Goal: Task Accomplishment & Management: Manage account settings

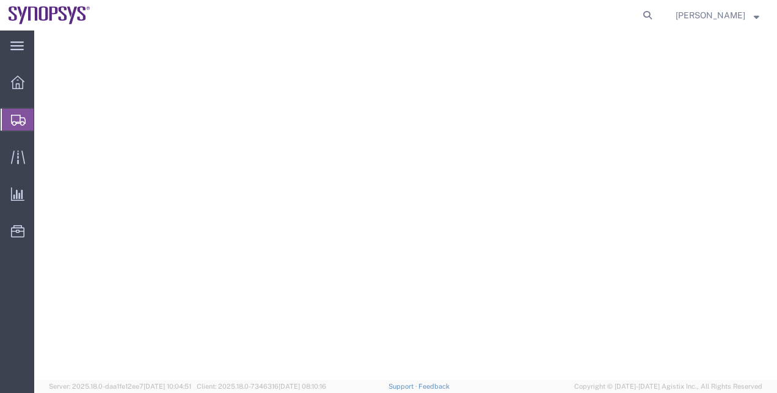
select select "YRPK"
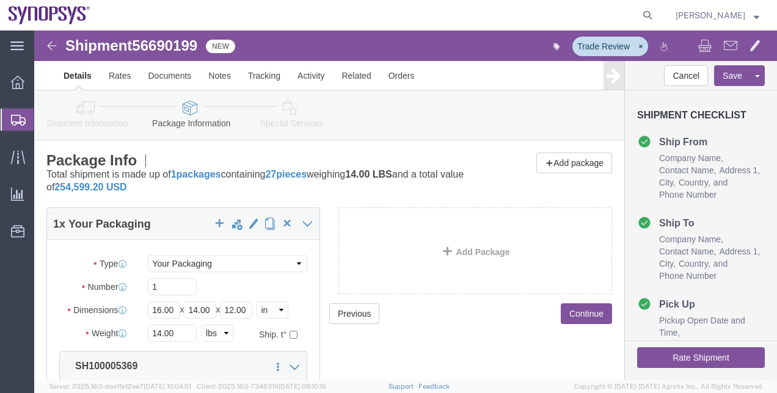
scroll to position [160, 0]
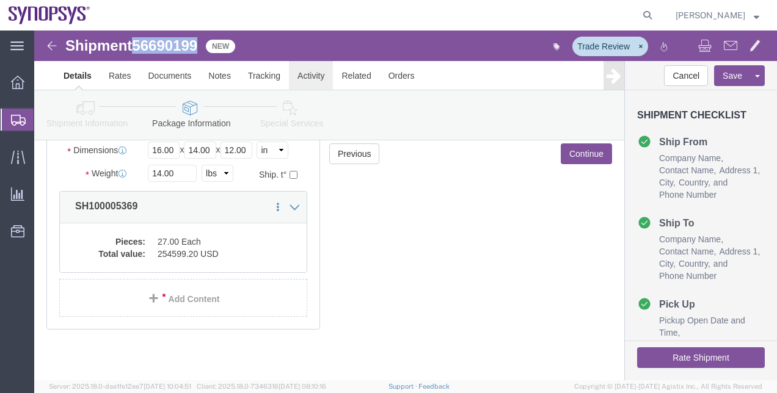
drag, startPoint x: 0, startPoint y: 0, endPoint x: 295, endPoint y: 51, distance: 299.5
click link "Activity"
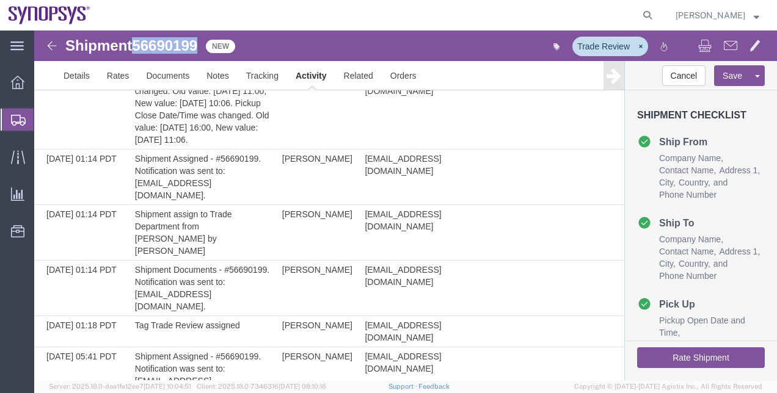
scroll to position [1181, 0]
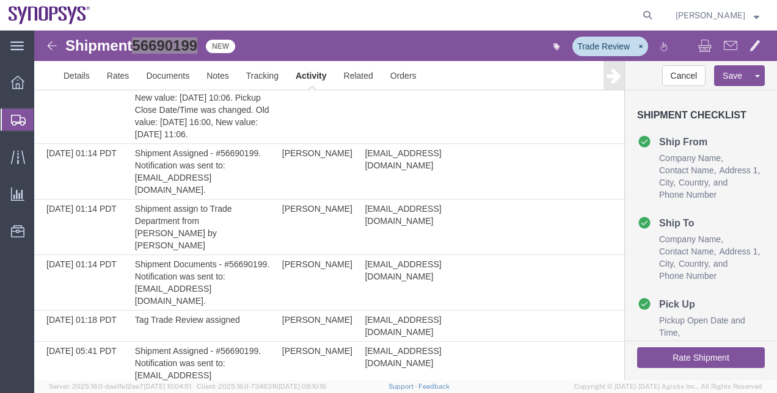
click at [0, 0] on span "Shipment Manager" at bounding box center [0, 0] width 0 height 0
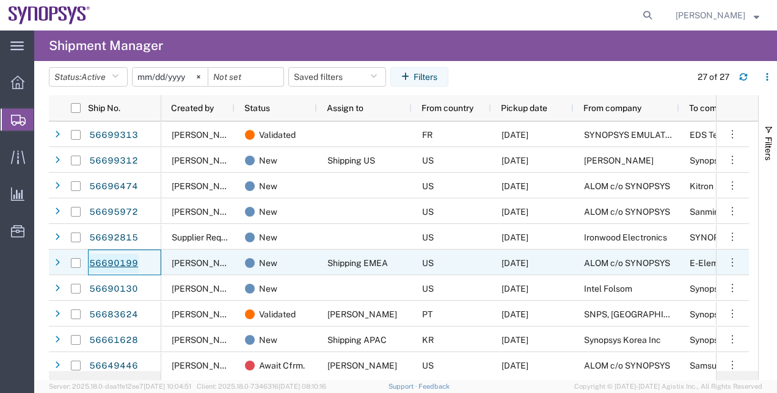
click at [106, 258] on link "56690199" at bounding box center [114, 264] width 50 height 20
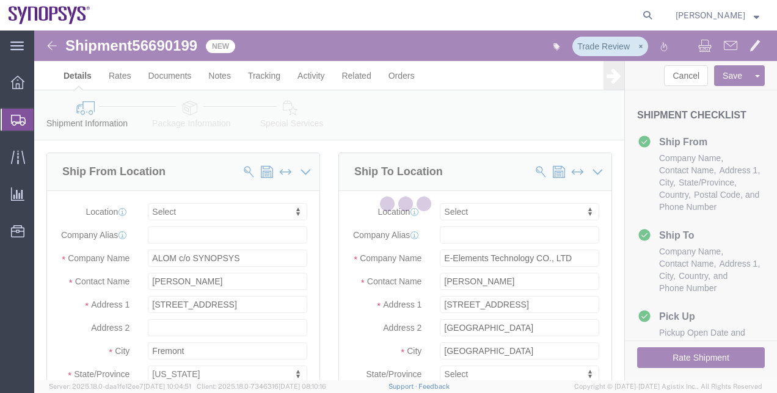
select select
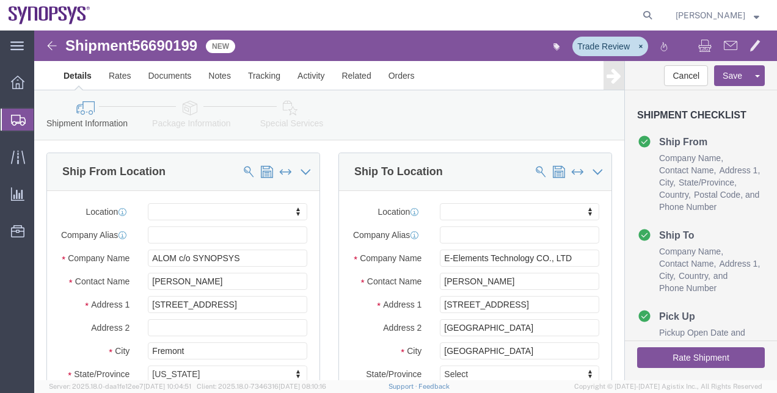
drag, startPoint x: 776, startPoint y: 118, endPoint x: 779, endPoint y: 154, distance: 36.1
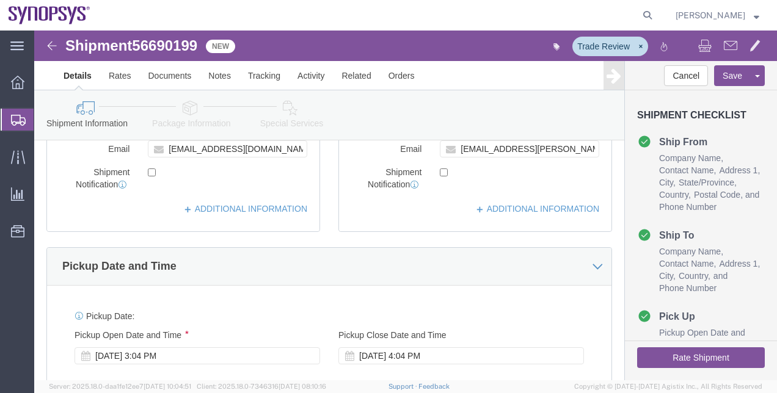
scroll to position [321, 0]
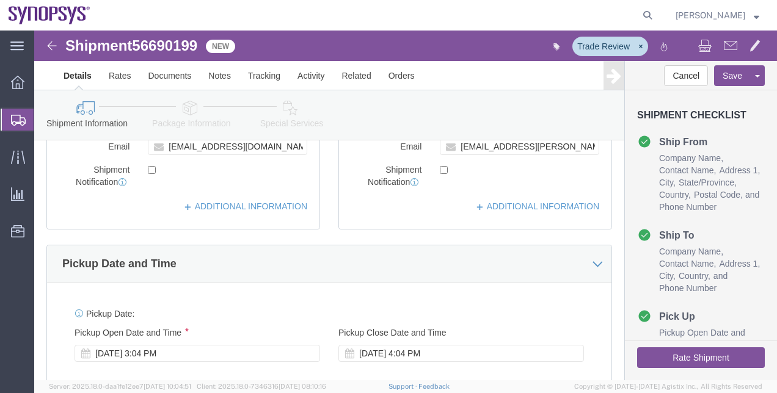
click div "Location My Profile Location [GEOGRAPHIC_DATA] DE04 Agrate Brianza IT01 [GEOGRA…"
click link "ADDITIONAL INFORMATION"
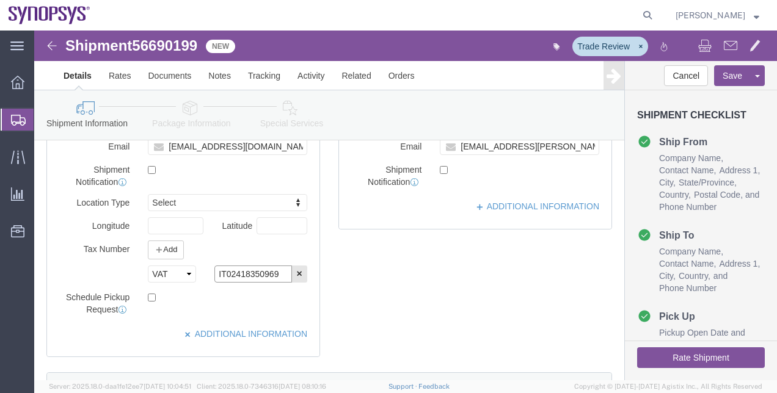
drag, startPoint x: 243, startPoint y: 253, endPoint x: 144, endPoint y: 252, distance: 99.0
click div "Select EIN EORI TIN VAT Other IT02418350969"
click select "Select EIN EORI TIN VAT Other"
select select "TIN"
click select "Select EIN EORI TIN VAT Other"
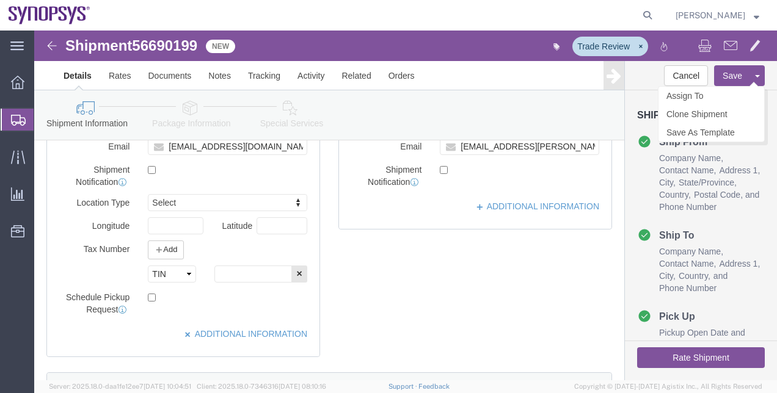
click button "Save"
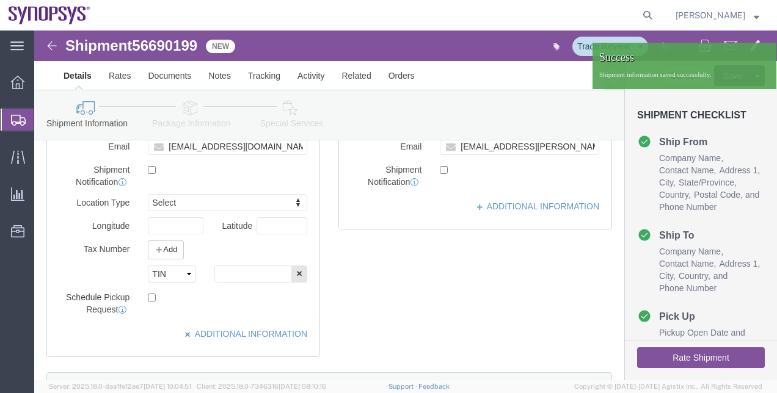
click icon
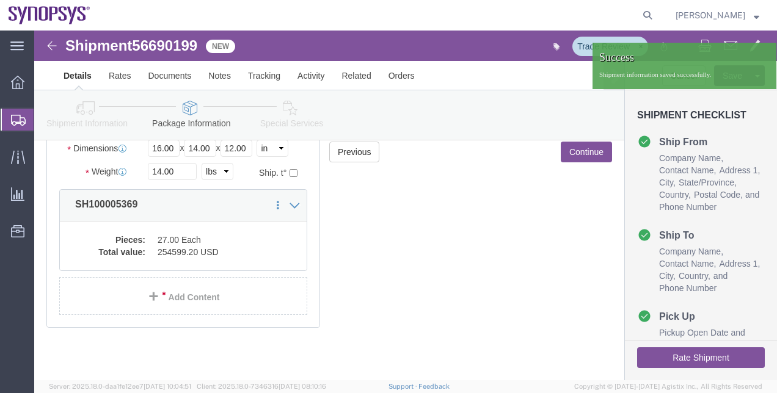
scroll to position [160, 0]
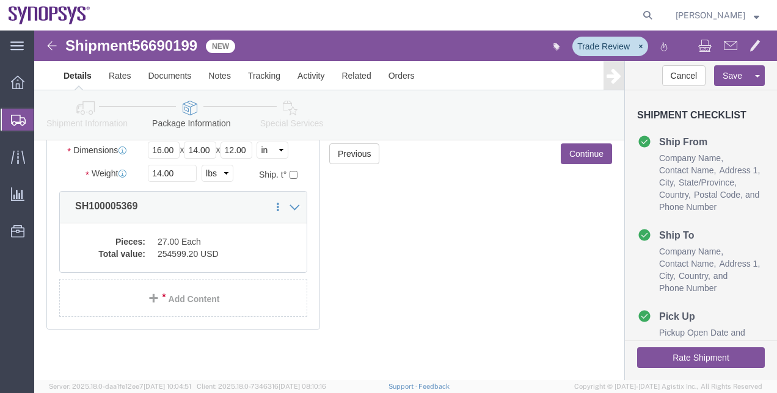
click icon
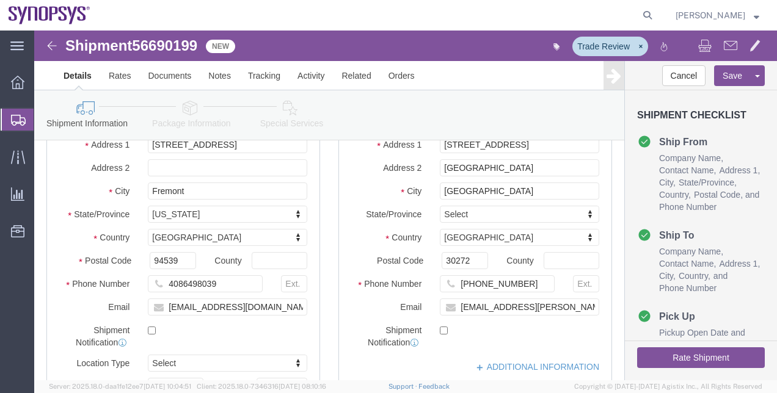
scroll to position [932, 0]
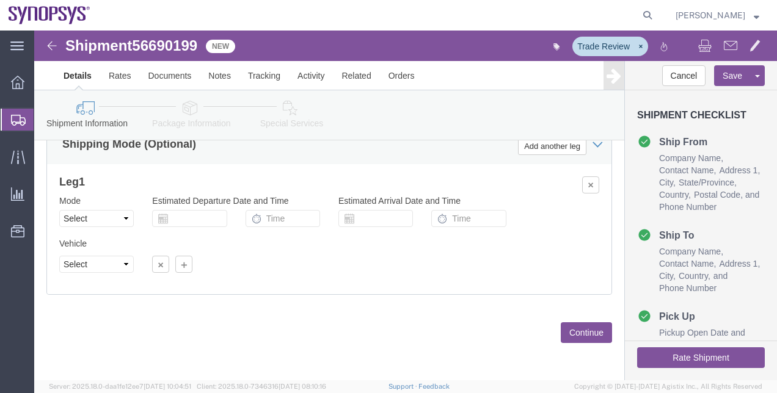
click at [0, 0] on span "Shipment Manager" at bounding box center [0, 0] width 0 height 0
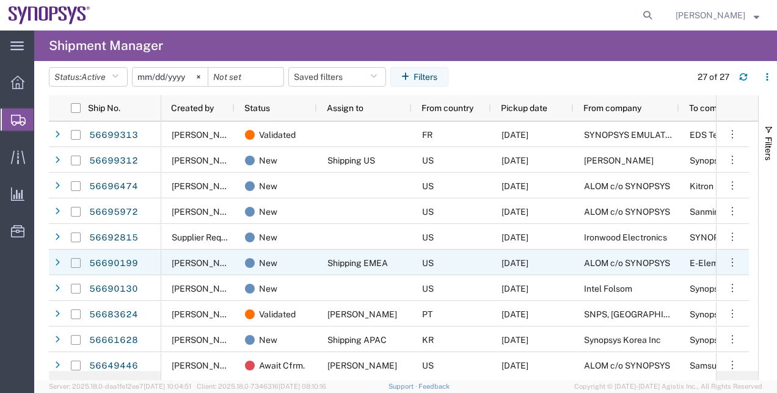
click at [75, 260] on input "Press Space to toggle row selection (unchecked)" at bounding box center [76, 263] width 10 height 10
checkbox input "true"
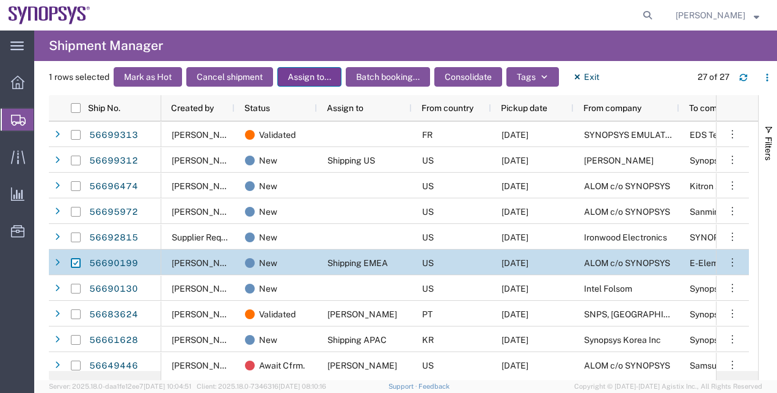
click at [318, 68] on button "Assign to..." at bounding box center [309, 77] width 64 height 20
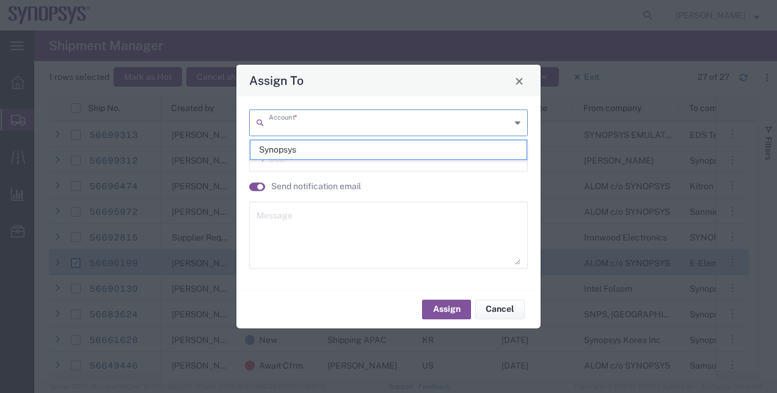
click at [351, 128] on input "text" at bounding box center [390, 121] width 242 height 21
click at [519, 84] on span "Close" at bounding box center [519, 81] width 9 height 9
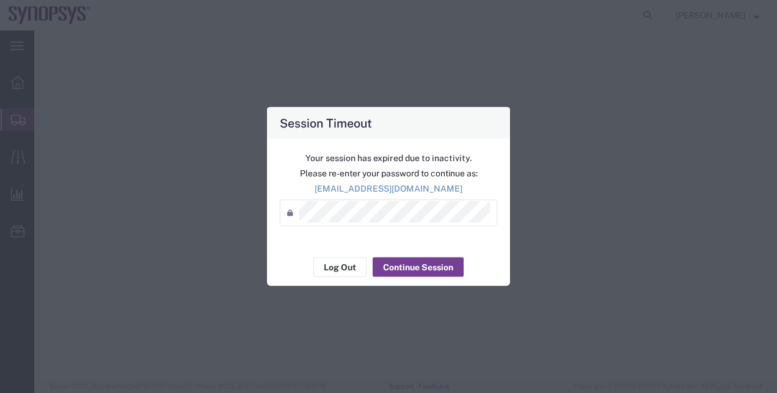
select select
select select "COSTCENTER"
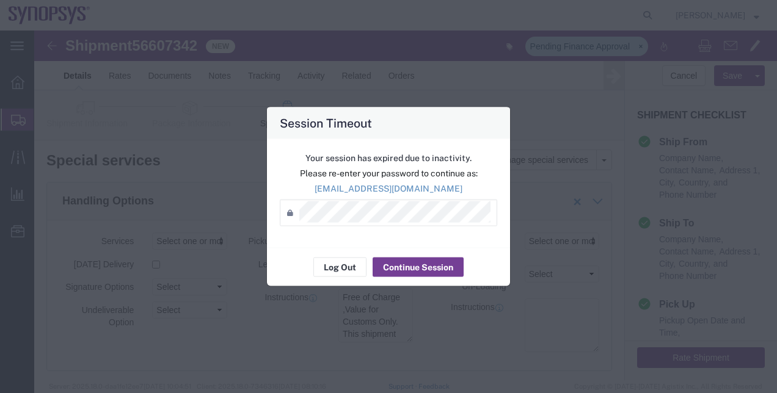
scroll to position [852, 0]
click at [407, 263] on button "Continue Session" at bounding box center [418, 268] width 91 height 20
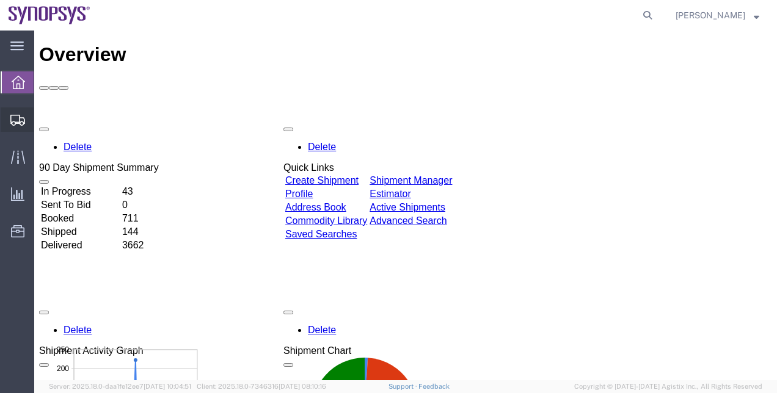
click at [0, 0] on span "Shipment Manager" at bounding box center [0, 0] width 0 height 0
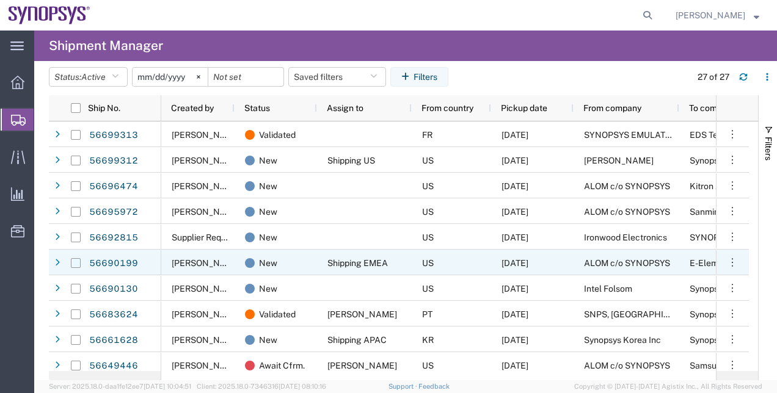
click at [73, 263] on input "Press Space to toggle row selection (unchecked)" at bounding box center [76, 263] width 10 height 10
checkbox input "true"
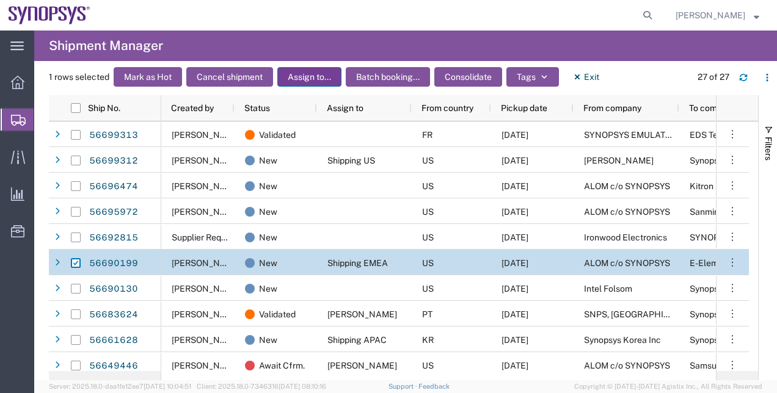
click at [315, 73] on button "Assign to..." at bounding box center [309, 77] width 64 height 20
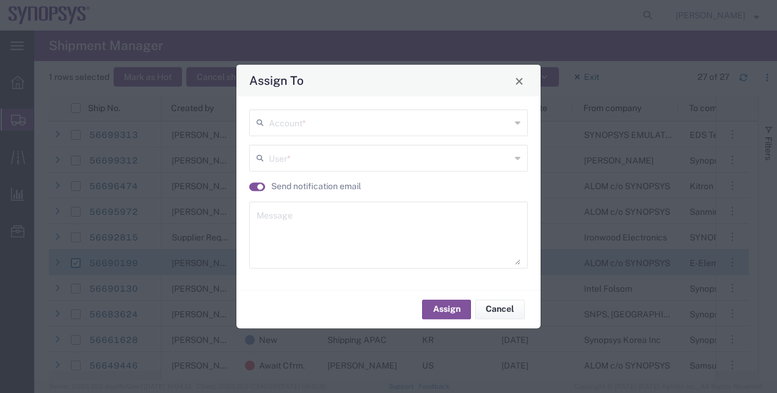
click at [312, 122] on input "text" at bounding box center [390, 121] width 242 height 21
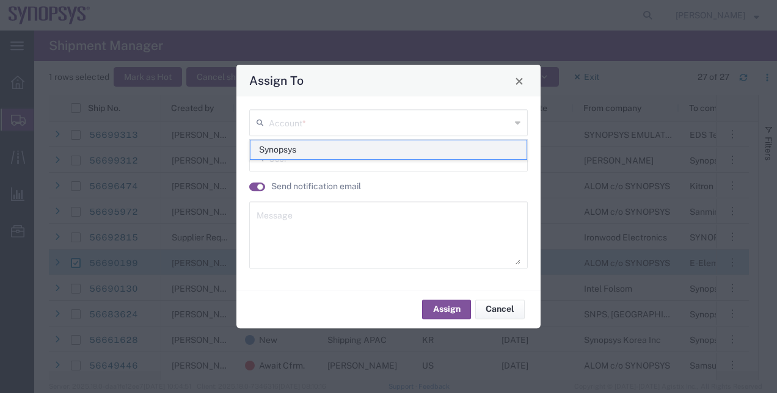
click at [282, 141] on span "Synopsys" at bounding box center [388, 150] width 277 height 19
type input "Synopsys"
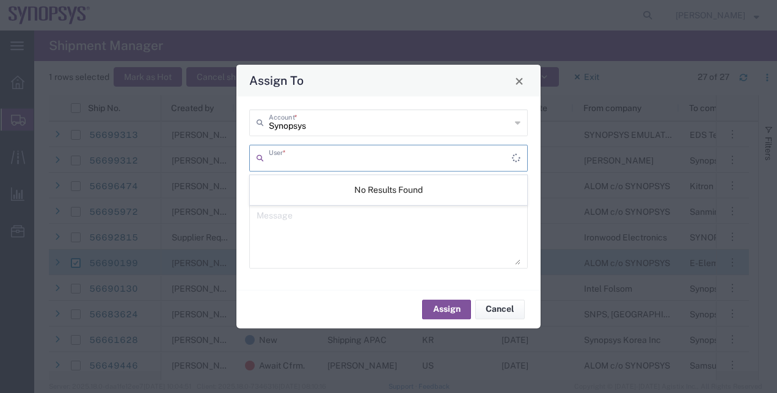
click at [288, 158] on input "text" at bounding box center [390, 157] width 243 height 21
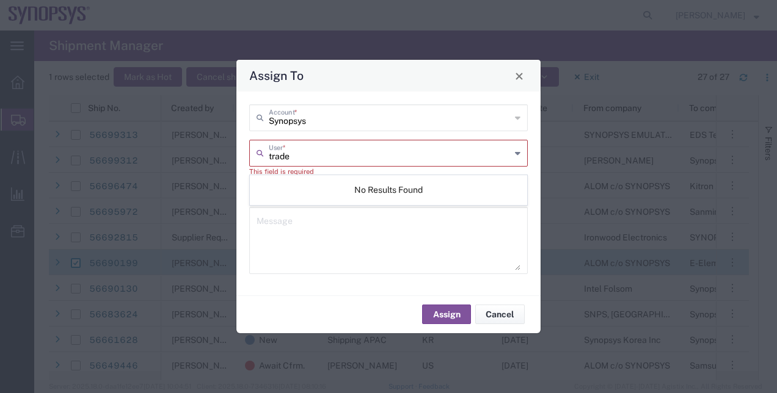
type input "trade"
click at [313, 233] on textarea at bounding box center [389, 240] width 264 height 60
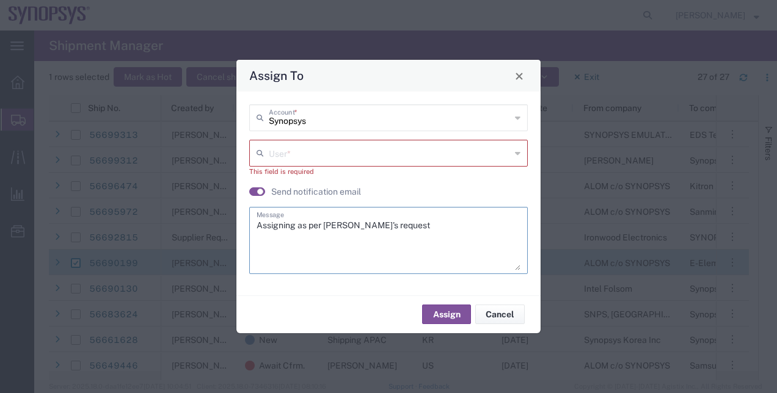
type textarea "Assigning as per Dave's request"
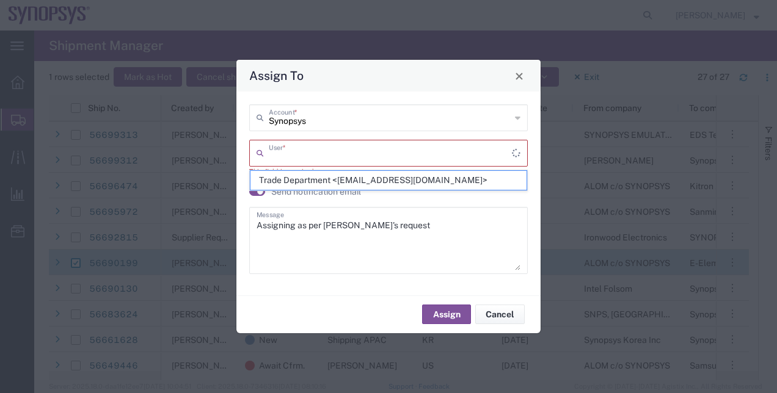
click at [293, 155] on input "text" at bounding box center [390, 152] width 243 height 21
click at [275, 177] on span "Trade Department <trade@synopsys.com>" at bounding box center [388, 180] width 277 height 19
type input "Trade Department <trade@synopsys.com>"
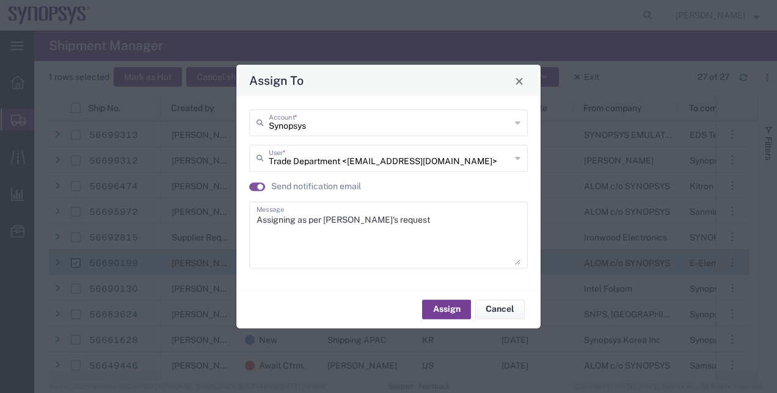
click at [457, 311] on button "Assign" at bounding box center [446, 310] width 49 height 20
